Goal: Obtain resource: Obtain resource

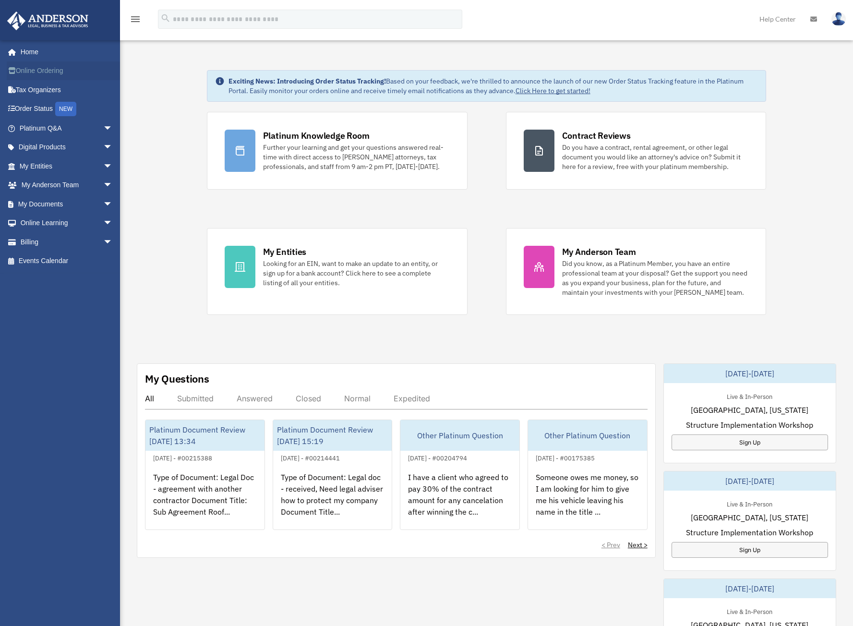
click at [47, 73] on link "Online Ordering" at bounding box center [67, 70] width 121 height 19
click at [56, 204] on link "My Documents arrow_drop_down" at bounding box center [67, 203] width 121 height 19
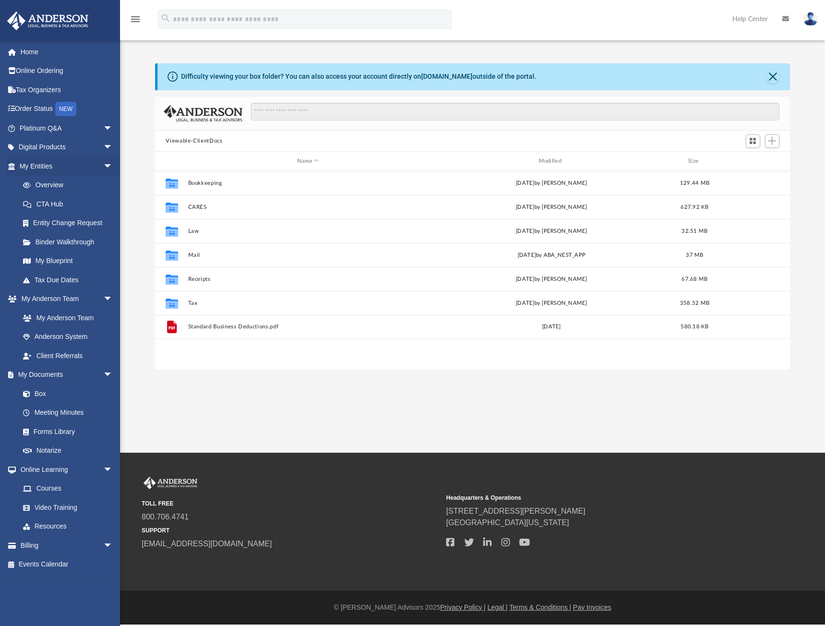
scroll to position [211, 627]
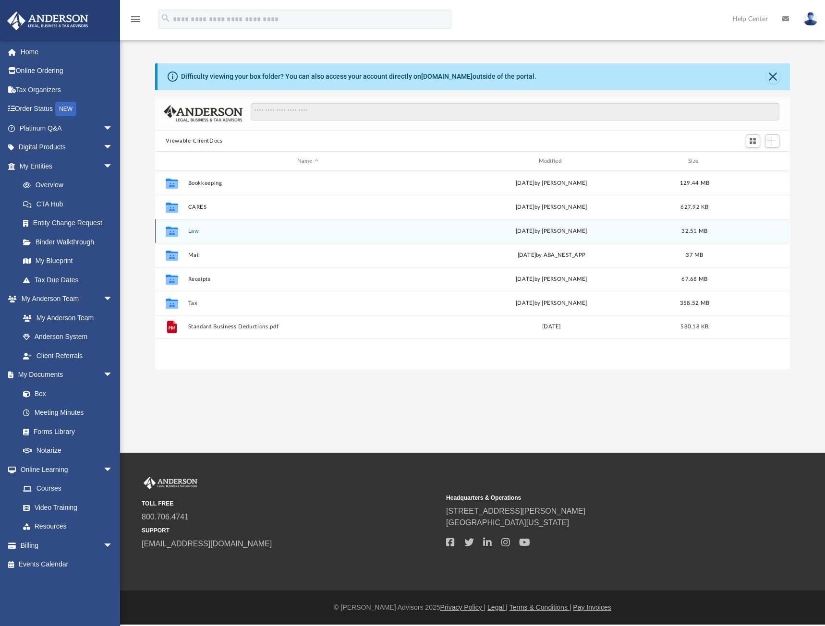
click at [192, 229] on button "Law" at bounding box center [308, 231] width 240 height 6
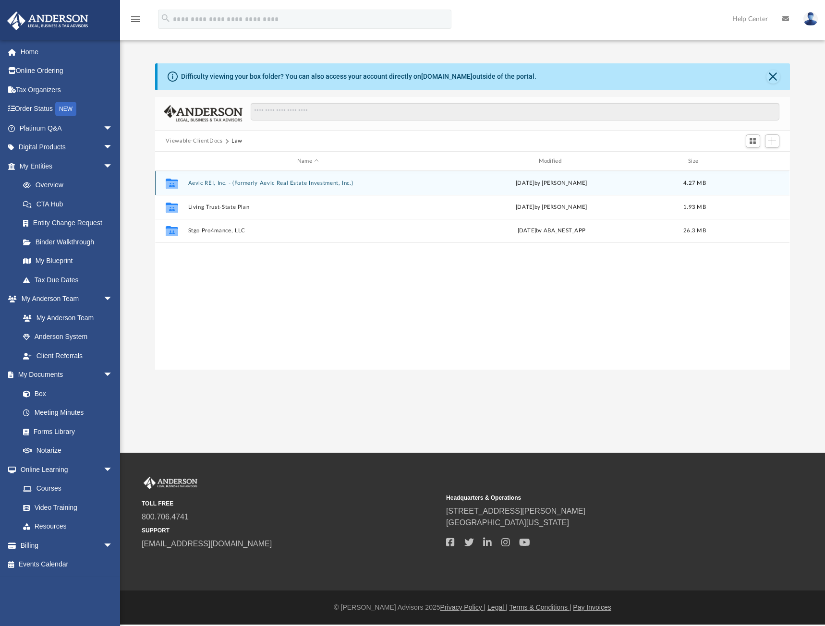
click at [218, 184] on button "Aevic REI, Inc. - (Formerly Aevic Real Estate Investment, Inc.)" at bounding box center [308, 183] width 240 height 6
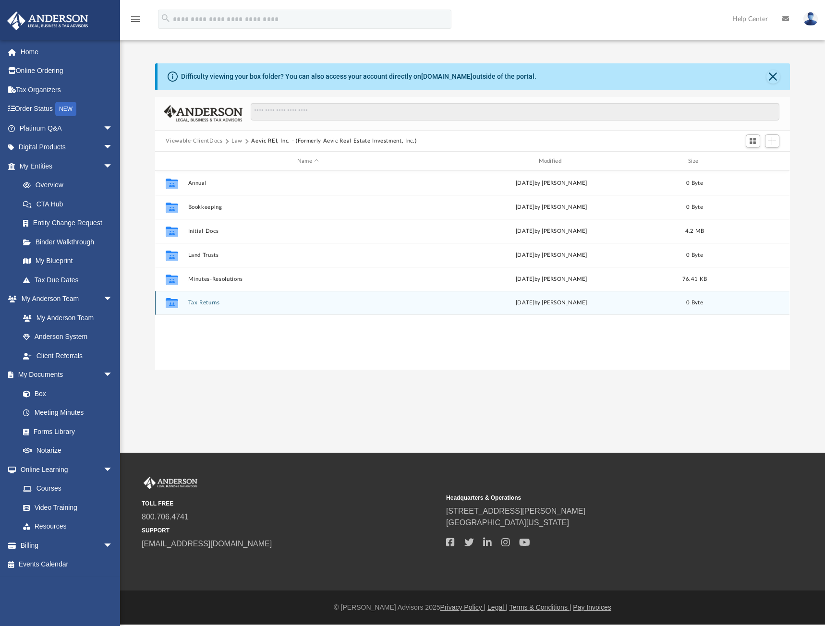
click at [206, 302] on button "Tax Returns" at bounding box center [308, 303] width 240 height 6
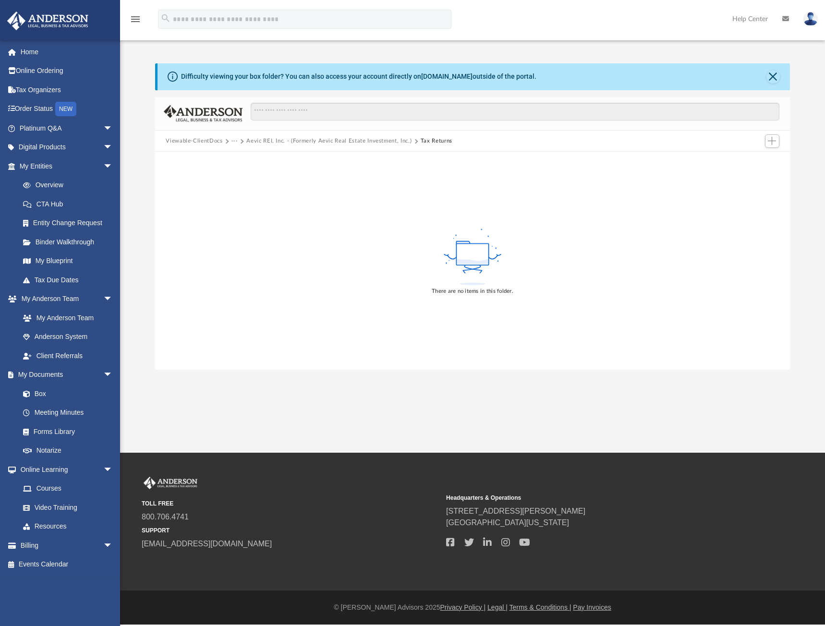
click at [379, 142] on button "Aevic REI, Inc. - (Formerly Aevic Real Estate Investment, Inc.)" at bounding box center [328, 141] width 165 height 9
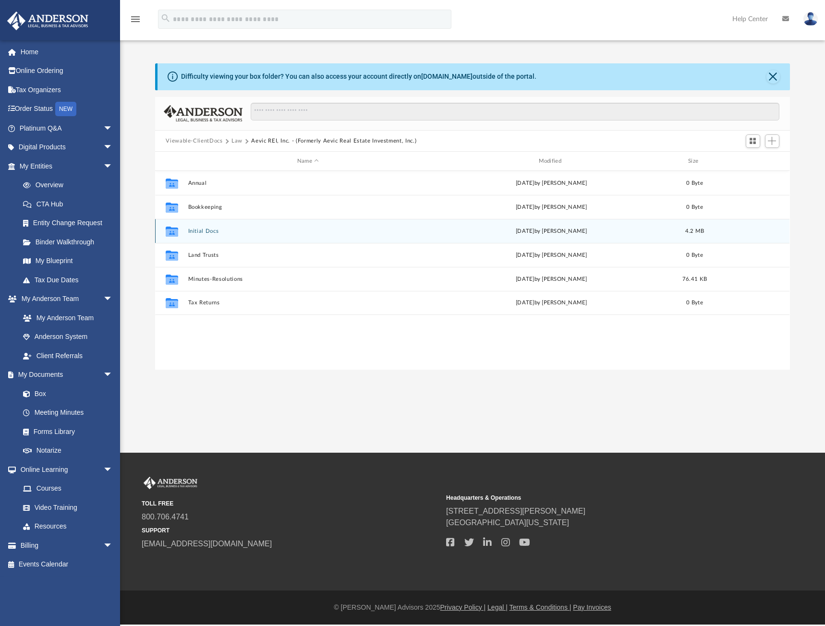
click at [215, 231] on button "Initial Docs" at bounding box center [308, 231] width 240 height 6
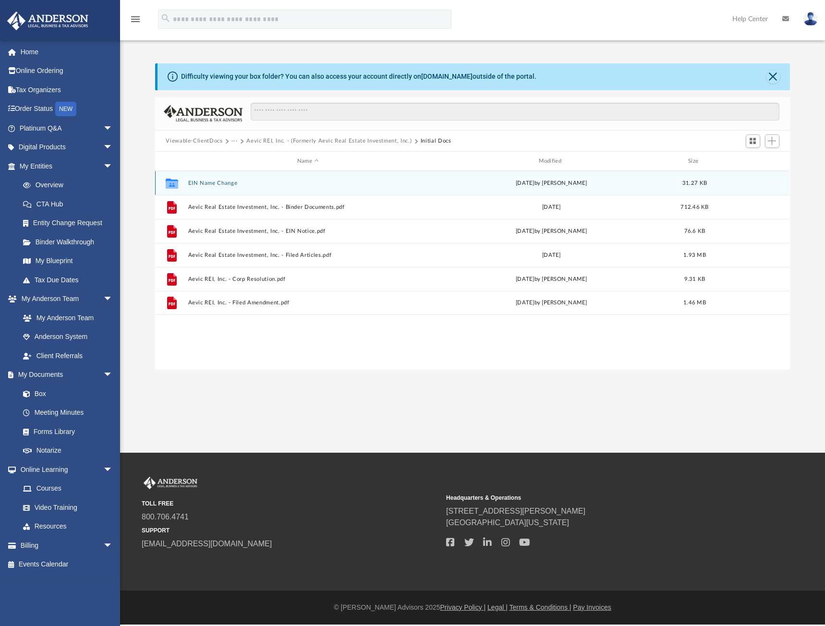
click at [219, 185] on button "EIN Name Change" at bounding box center [308, 183] width 240 height 6
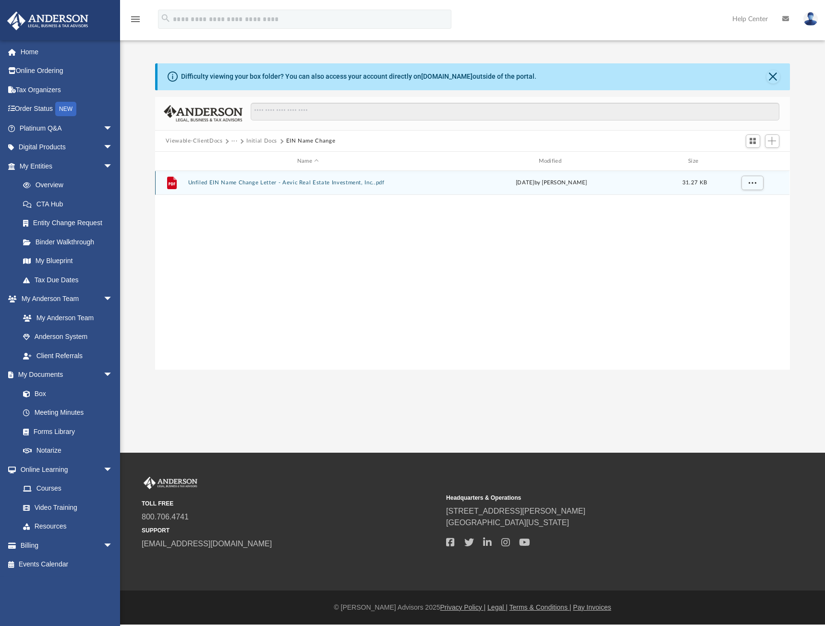
click at [245, 184] on button "Unfiled EIN Name Change Letter - Aevic Real Estate Investment, Inc..pdf" at bounding box center [308, 183] width 240 height 6
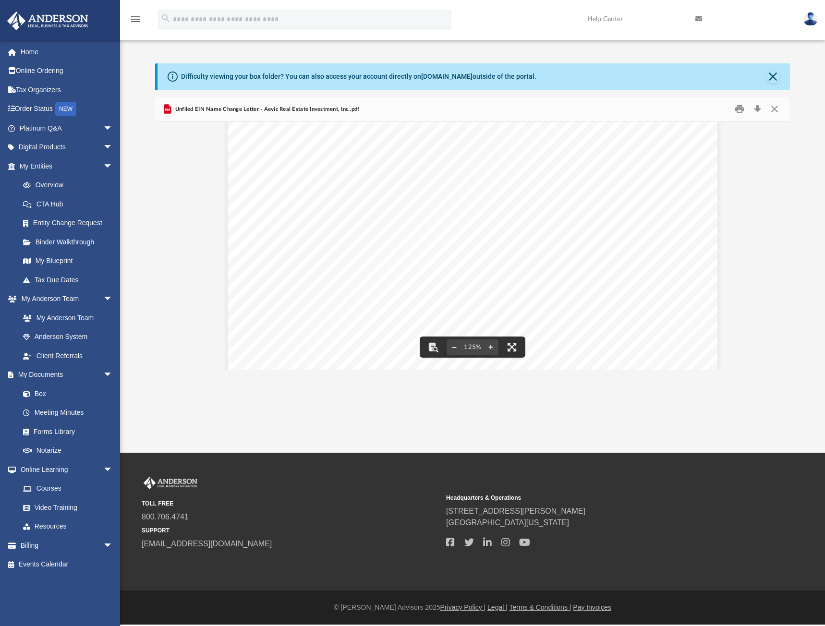
scroll to position [96, 0]
click at [742, 111] on button "Print" at bounding box center [739, 109] width 19 height 15
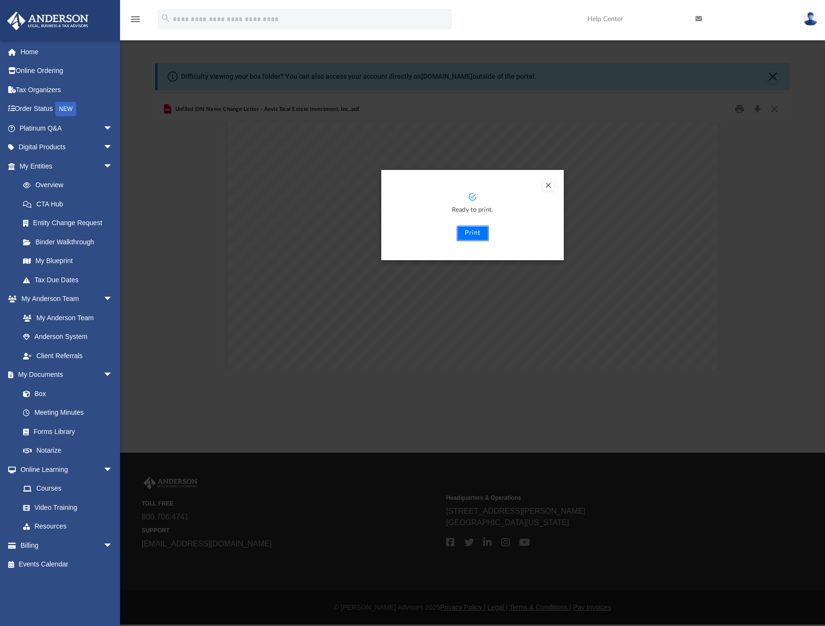
click at [467, 236] on button "Print" at bounding box center [473, 233] width 32 height 15
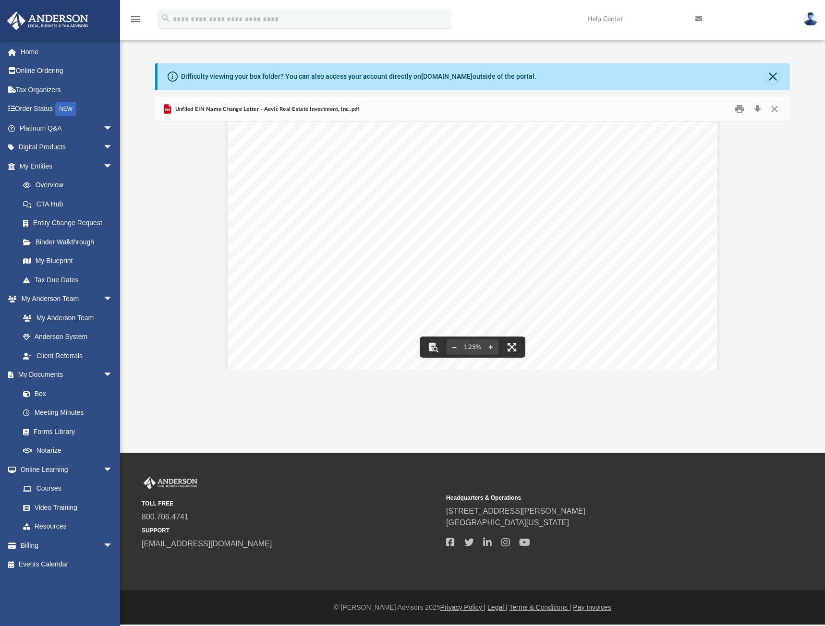
click at [304, 144] on span "June 25, 2025" at bounding box center [297, 139] width 24 height 9
click at [772, 77] on div "Difficulty viewing your box folder? You can also access your account directly o…" at bounding box center [473, 76] width 632 height 27
click at [768, 78] on button "Close" at bounding box center [772, 76] width 13 height 13
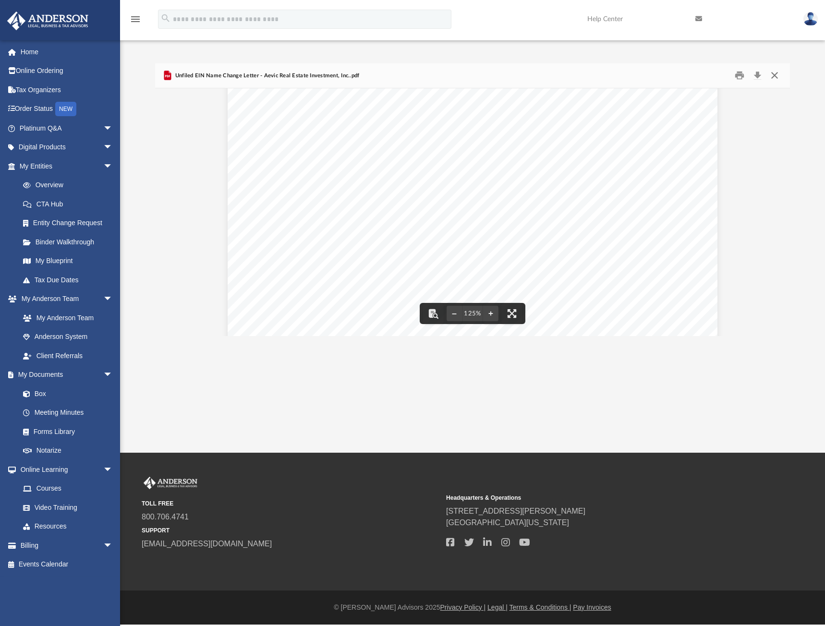
click at [778, 72] on button "Close" at bounding box center [774, 75] width 17 height 15
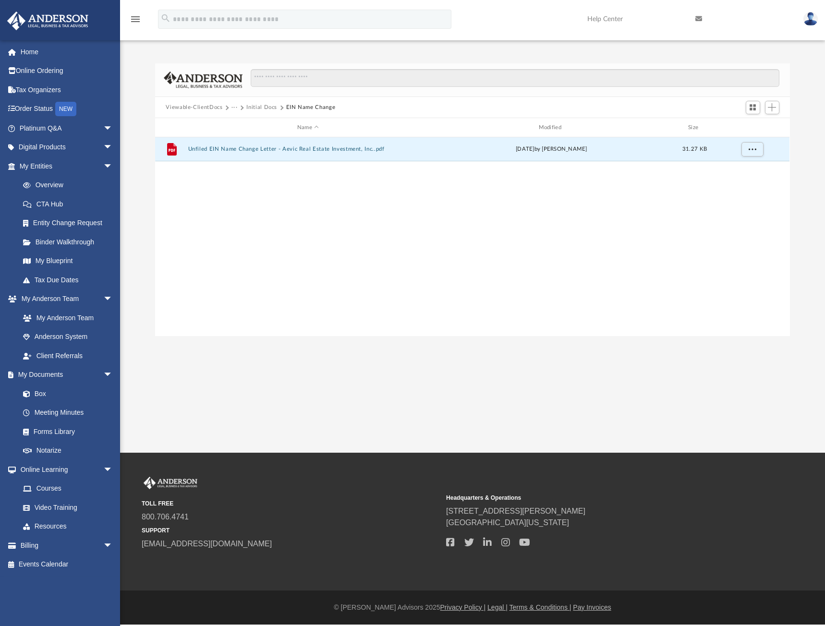
drag, startPoint x: 242, startPoint y: 107, endPoint x: 251, endPoint y: 107, distance: 8.6
click at [243, 107] on span "···" at bounding box center [238, 107] width 15 height 9
click at [252, 107] on button "Initial Docs" at bounding box center [261, 107] width 31 height 9
